Goal: Task Accomplishment & Management: Complete application form

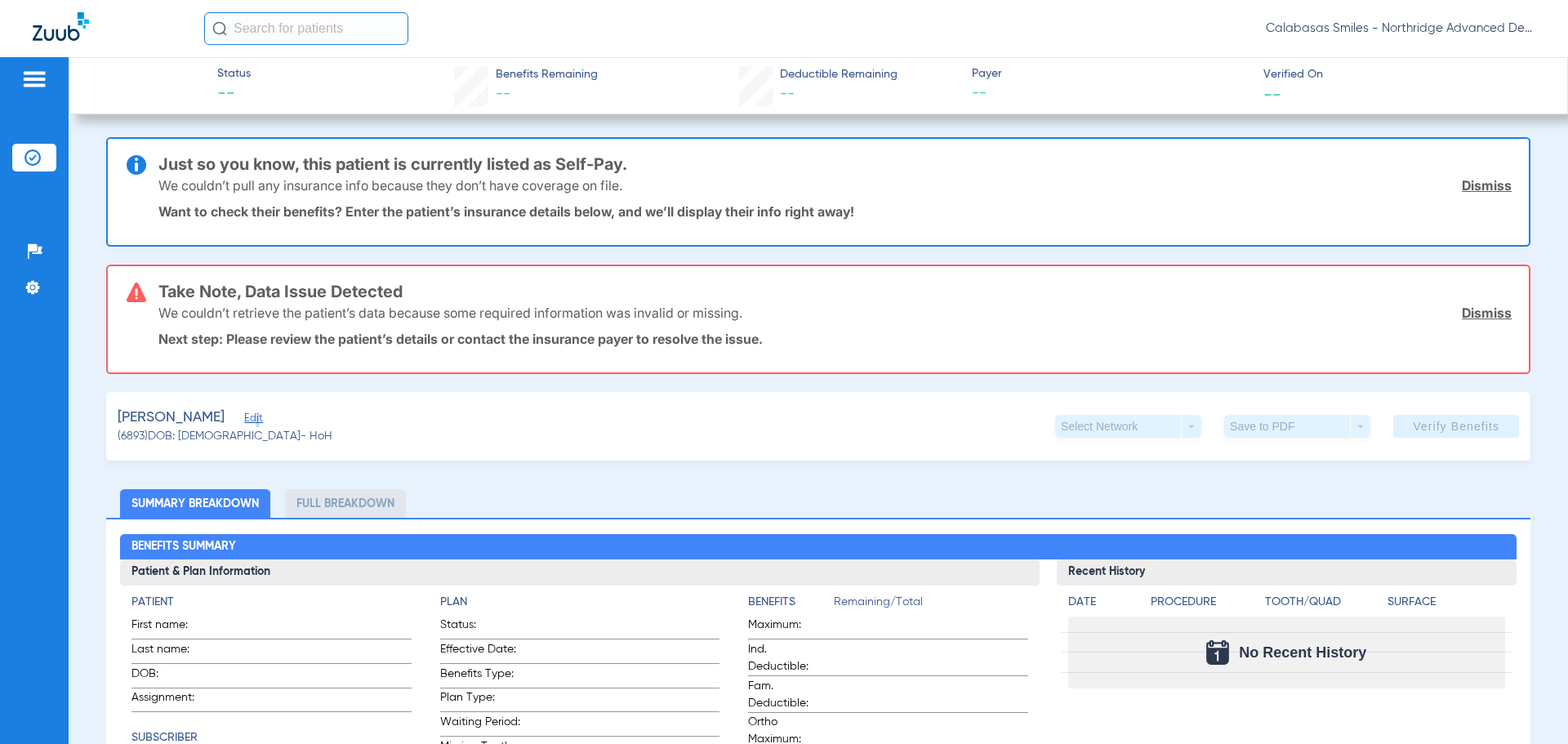
click at [245, 413] on span "Edit" at bounding box center [252, 420] width 15 height 16
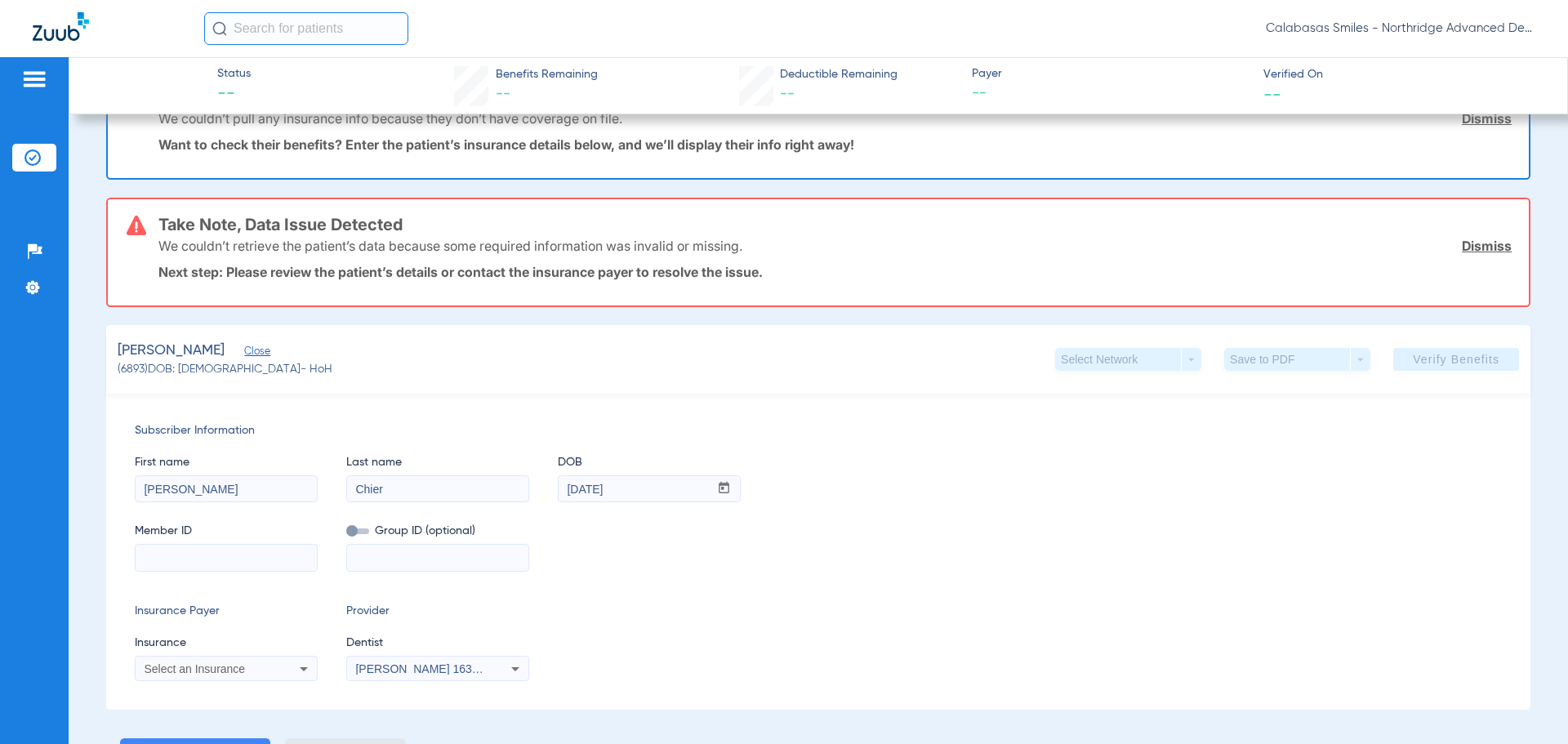
scroll to position [245, 0]
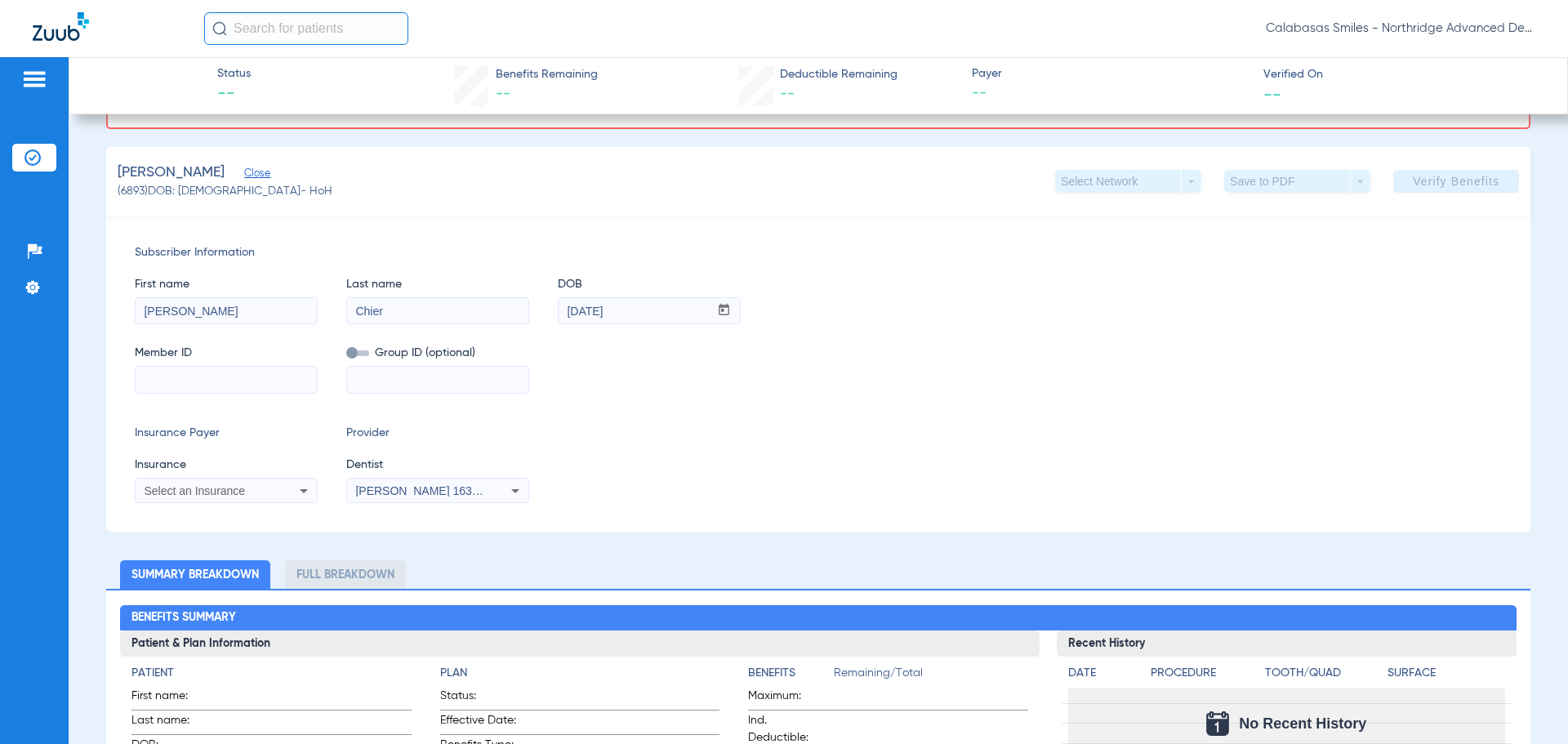
click at [233, 376] on input at bounding box center [226, 379] width 181 height 26
paste input "1162734092"
type input "1162734092"
click at [259, 488] on div "Select an Insurance" at bounding box center [209, 490] width 131 height 11
type input "D"
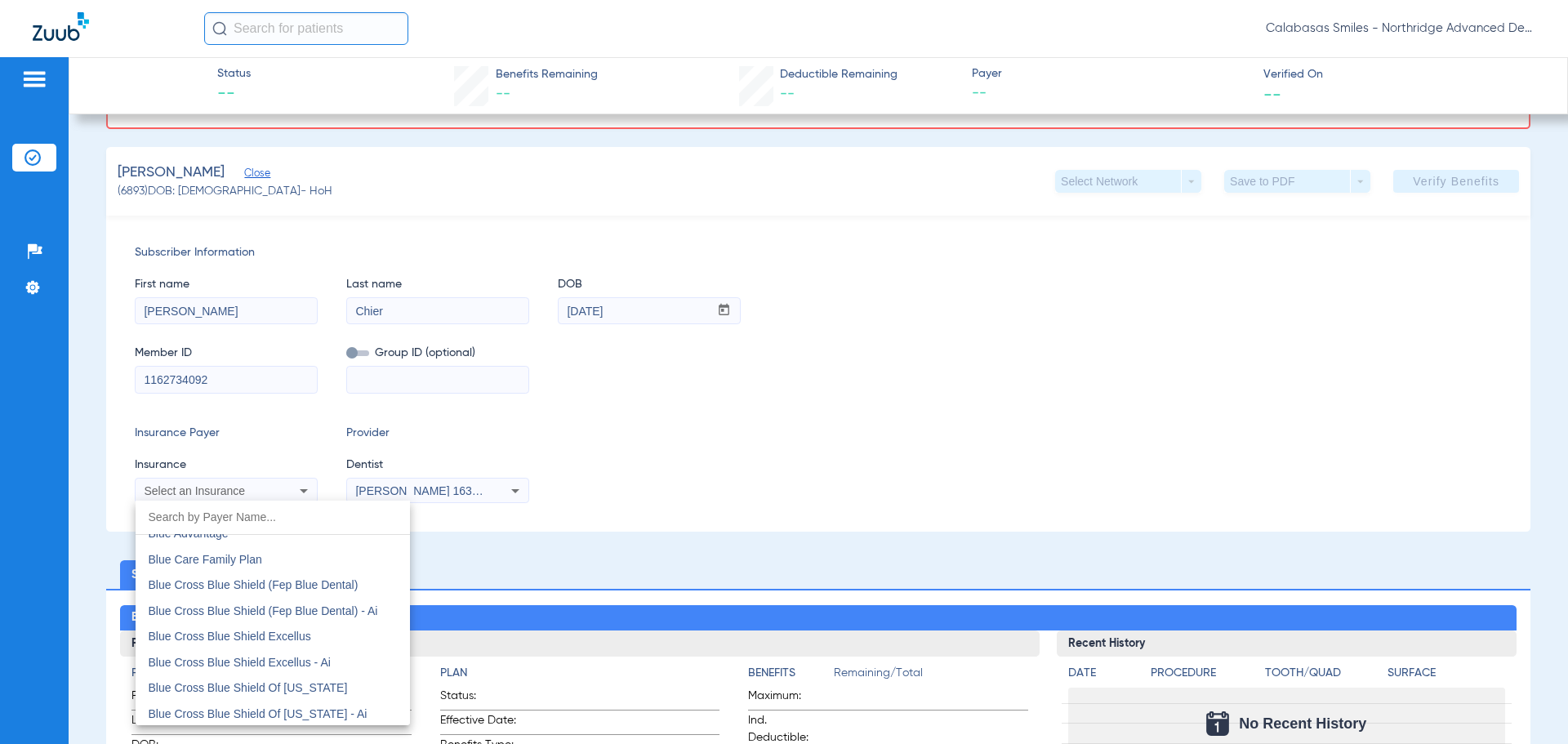
scroll to position [1062, 0]
click at [185, 480] on div at bounding box center [784, 372] width 1568 height 744
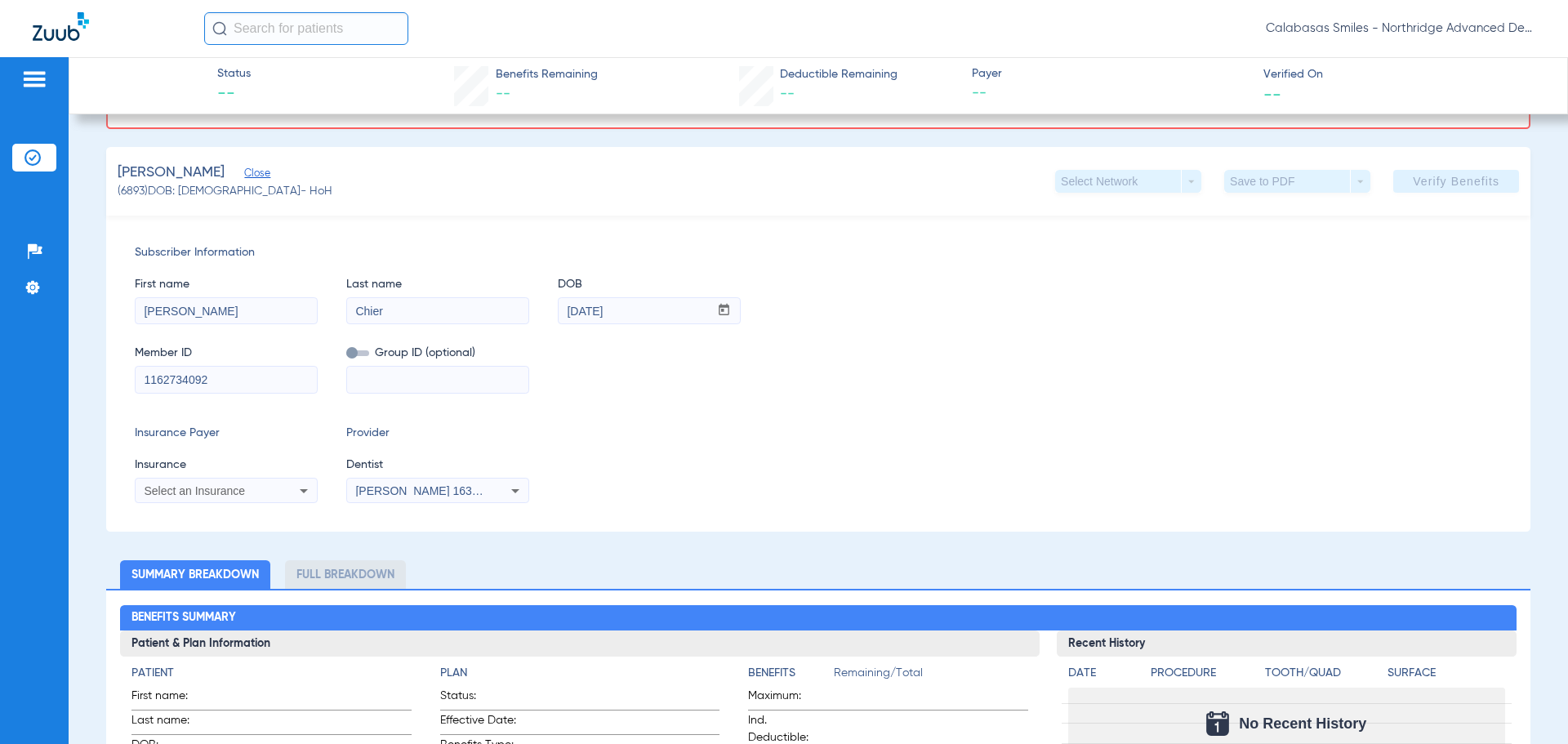
click at [302, 490] on icon at bounding box center [303, 491] width 8 height 4
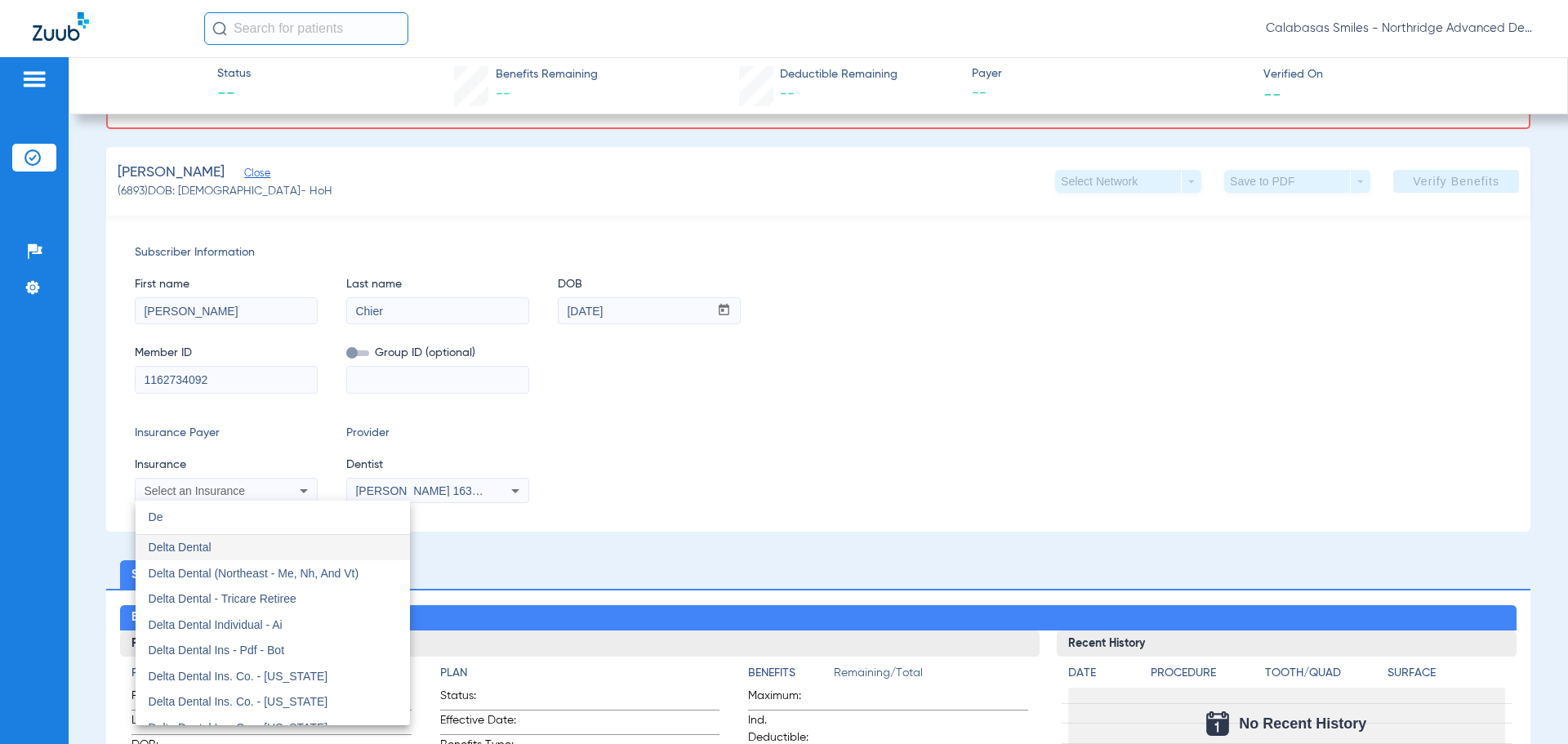
type input "D"
